Goal: Task Accomplishment & Management: Manage account settings

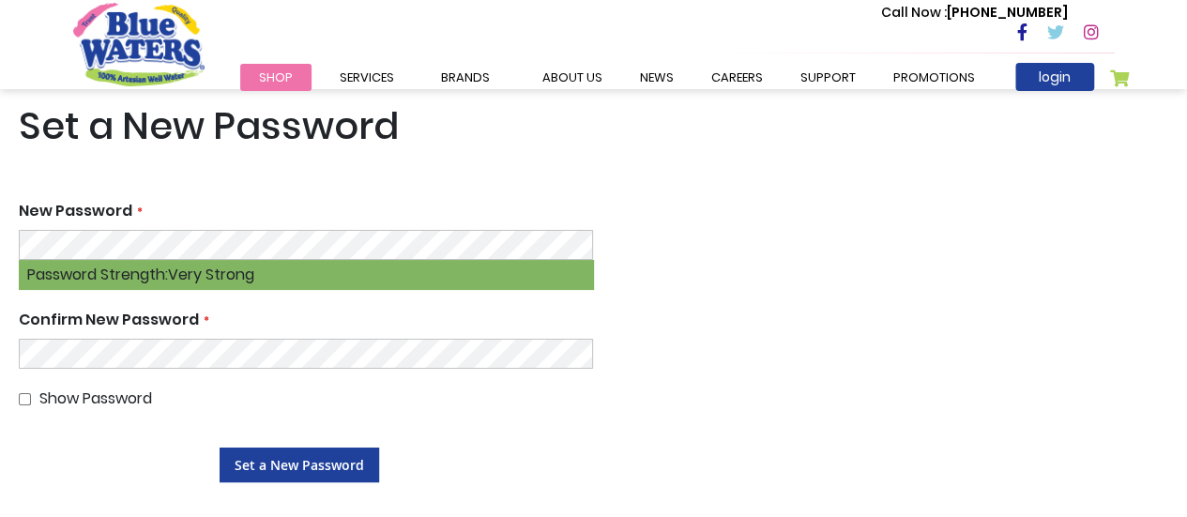
click at [17, 401] on main "Set a New Password New Password Minimum of different classes of characters in p…" at bounding box center [593, 310] width 1187 height 442
click at [8, 351] on main "Set a New Password New Password Minimum of different classes of characters in p…" at bounding box center [593, 310] width 1187 height 442
click at [0, 350] on main "Set a New Password New Password Minimum of different classes of characters in p…" at bounding box center [593, 310] width 1187 height 442
click at [0, 357] on main "Set a New Password New Password Minimum of different classes of characters in p…" at bounding box center [593, 310] width 1187 height 442
click at [309, 470] on span "Set a New Password" at bounding box center [299, 465] width 129 height 18
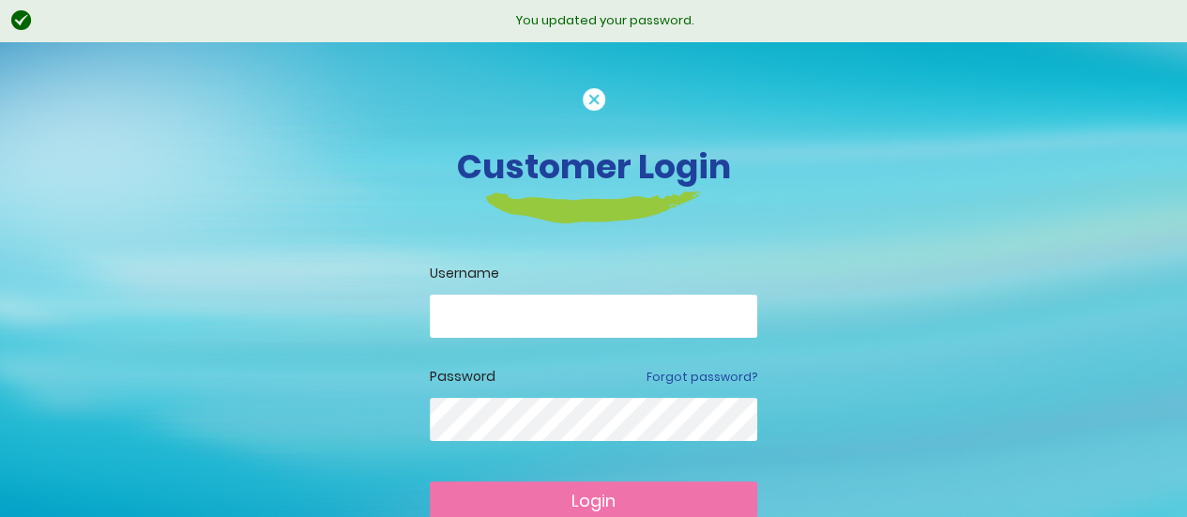
click at [680, 306] on input "email" at bounding box center [593, 316] width 327 height 43
type input "**********"
click at [601, 508] on span "Login" at bounding box center [593, 500] width 44 height 23
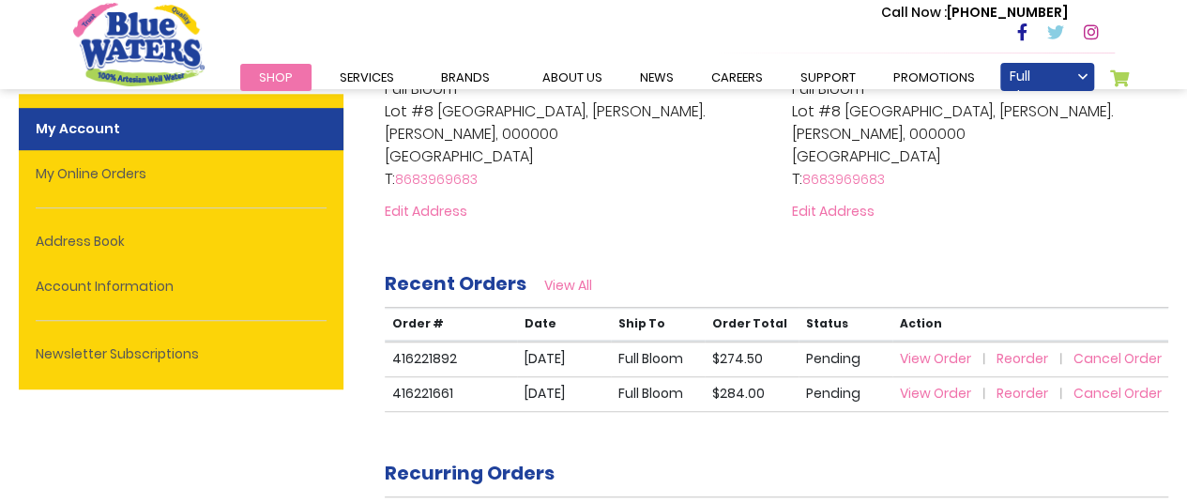
scroll to position [469, 0]
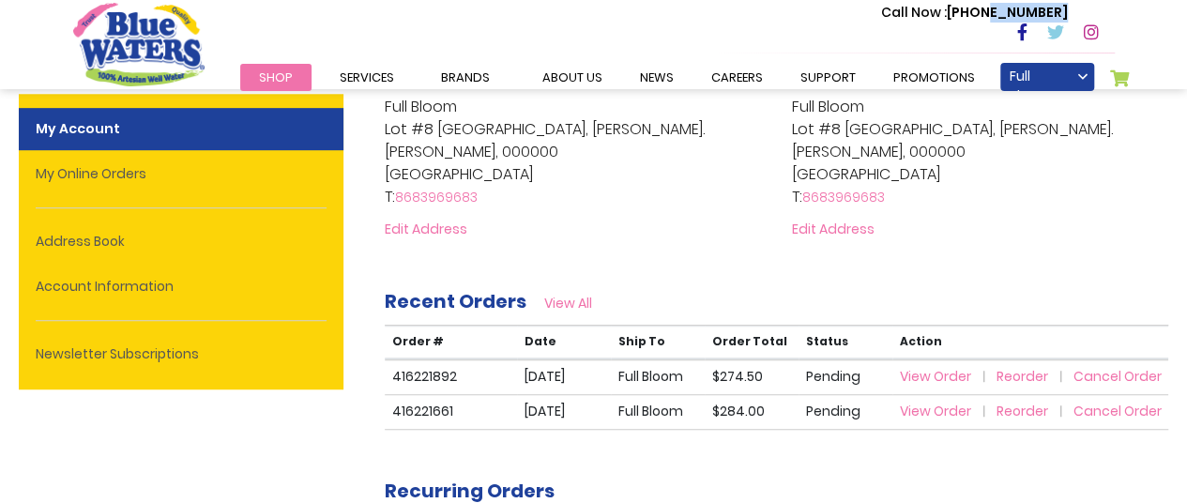
drag, startPoint x: 1070, startPoint y: 13, endPoint x: 1000, endPoint y: 14, distance: 69.4
click at [1000, 14] on div "Call Now : [PHONE_NUMBER]" at bounding box center [998, 24] width 234 height 42
copy p "640-8824"
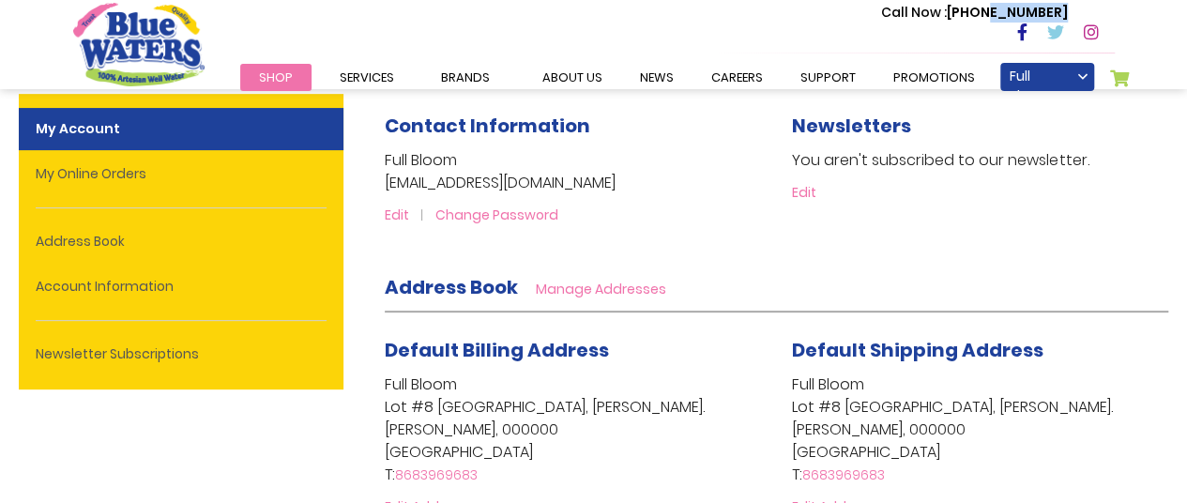
scroll to position [0, 0]
